Goal: Task Accomplishment & Management: Use online tool/utility

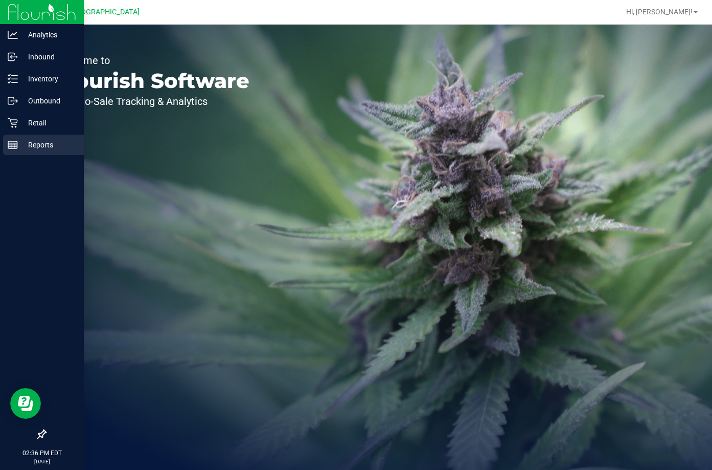
click at [15, 143] on line at bounding box center [12, 143] width 9 height 0
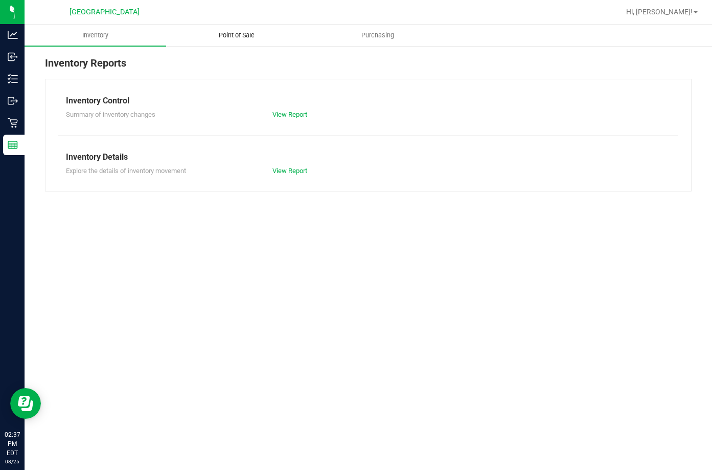
click at [245, 39] on span "Point of Sale" at bounding box center [236, 35] width 63 height 9
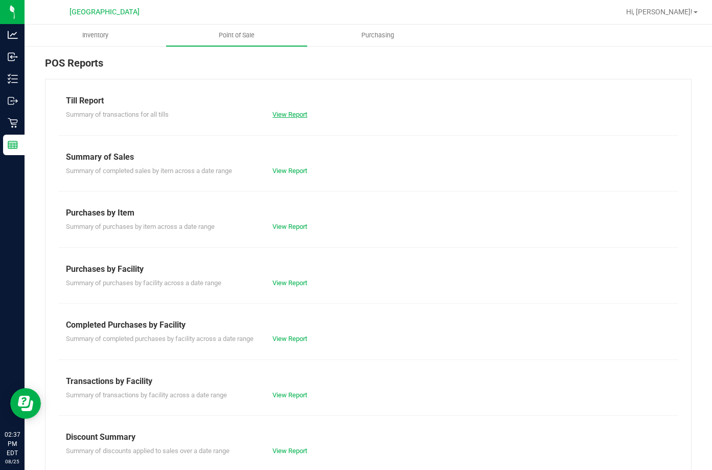
click at [279, 117] on link "View Report" at bounding box center [290, 114] width 35 height 8
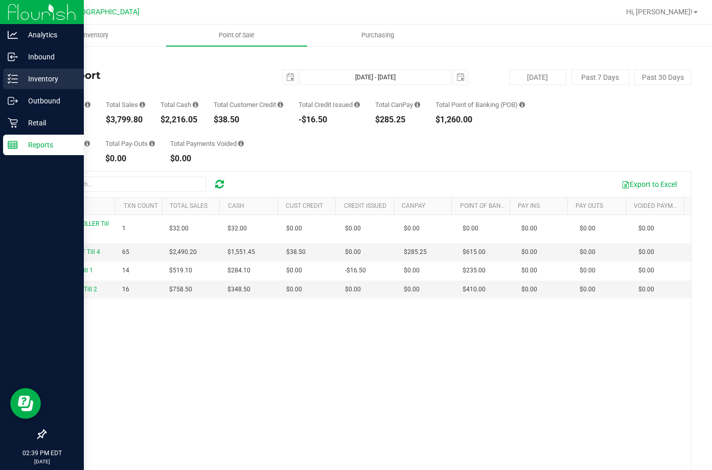
click at [34, 81] on p "Inventory" at bounding box center [48, 79] width 61 height 12
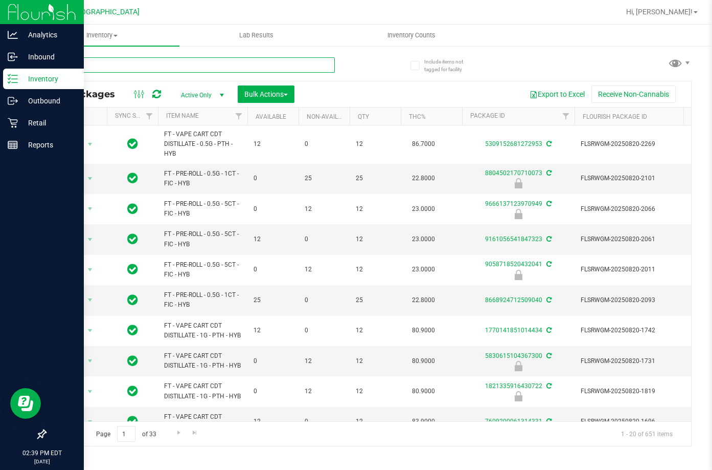
click at [226, 62] on input "text" at bounding box center [190, 64] width 290 height 15
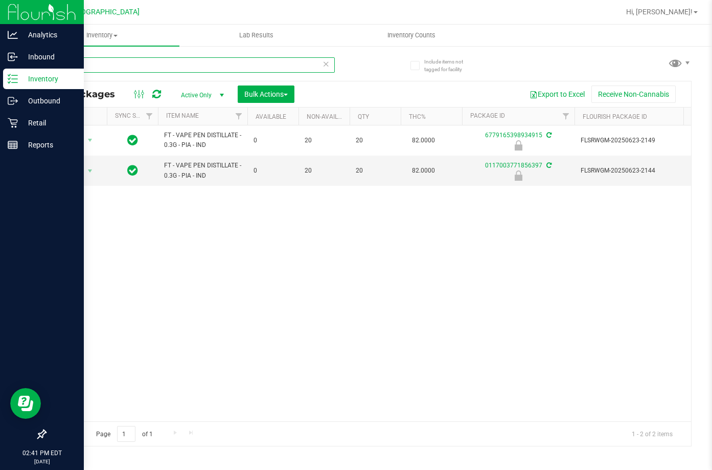
click at [155, 64] on input "pia" at bounding box center [190, 64] width 290 height 15
type input "0117003771856397"
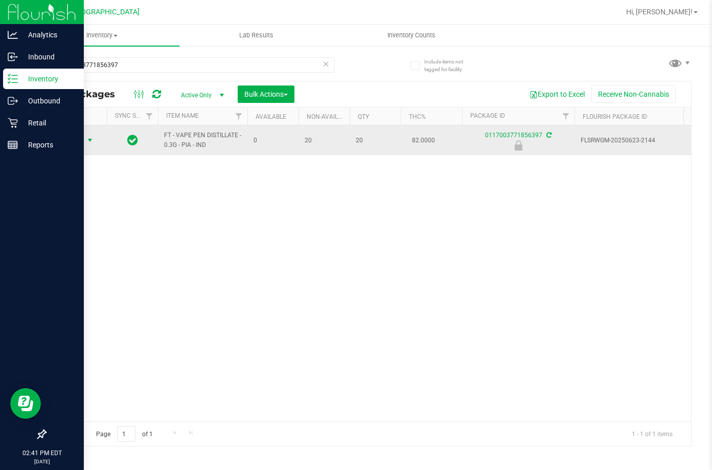
click at [85, 144] on span "select" at bounding box center [90, 140] width 13 height 14
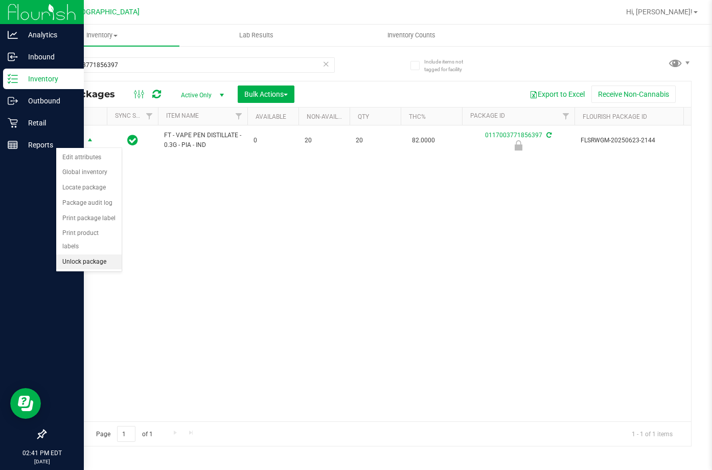
click at [78, 254] on li "Unlock package" at bounding box center [88, 261] width 65 height 15
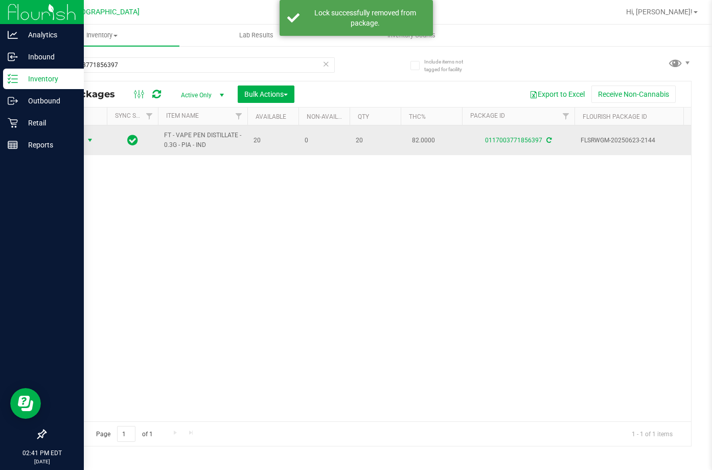
click at [85, 139] on span "select" at bounding box center [90, 140] width 13 height 14
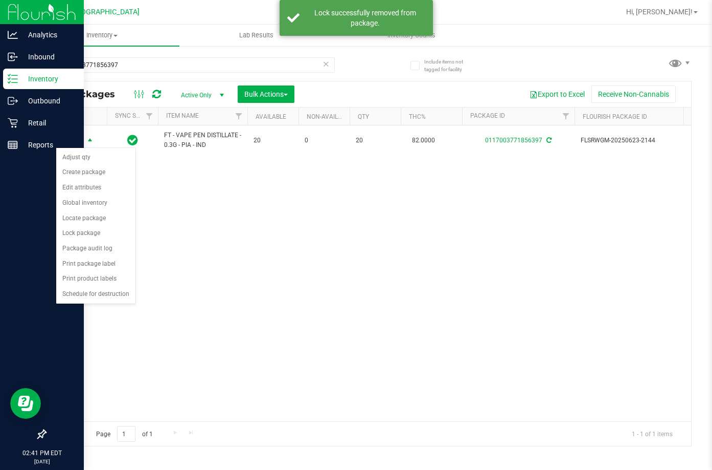
click at [191, 209] on div "Action Action Adjust qty Create package Edit attributes Global inventory Locate…" at bounding box center [369, 273] width 646 height 296
